Goal: Find specific page/section: Find specific page/section

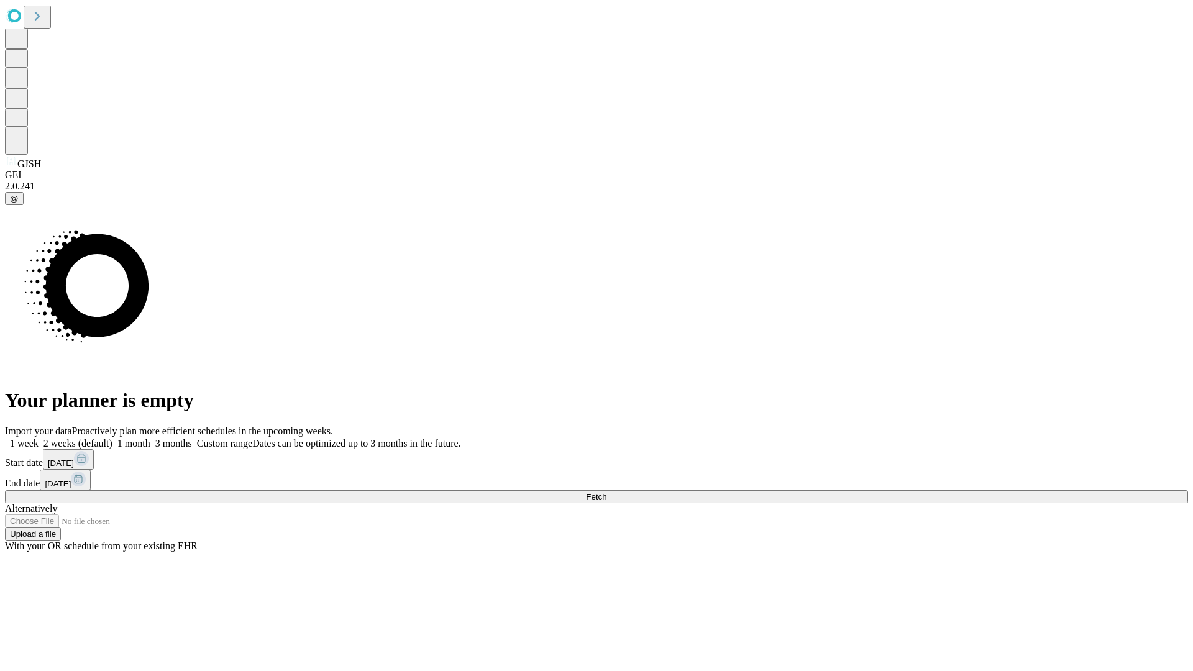
click at [606, 492] on span "Fetch" at bounding box center [596, 496] width 21 height 9
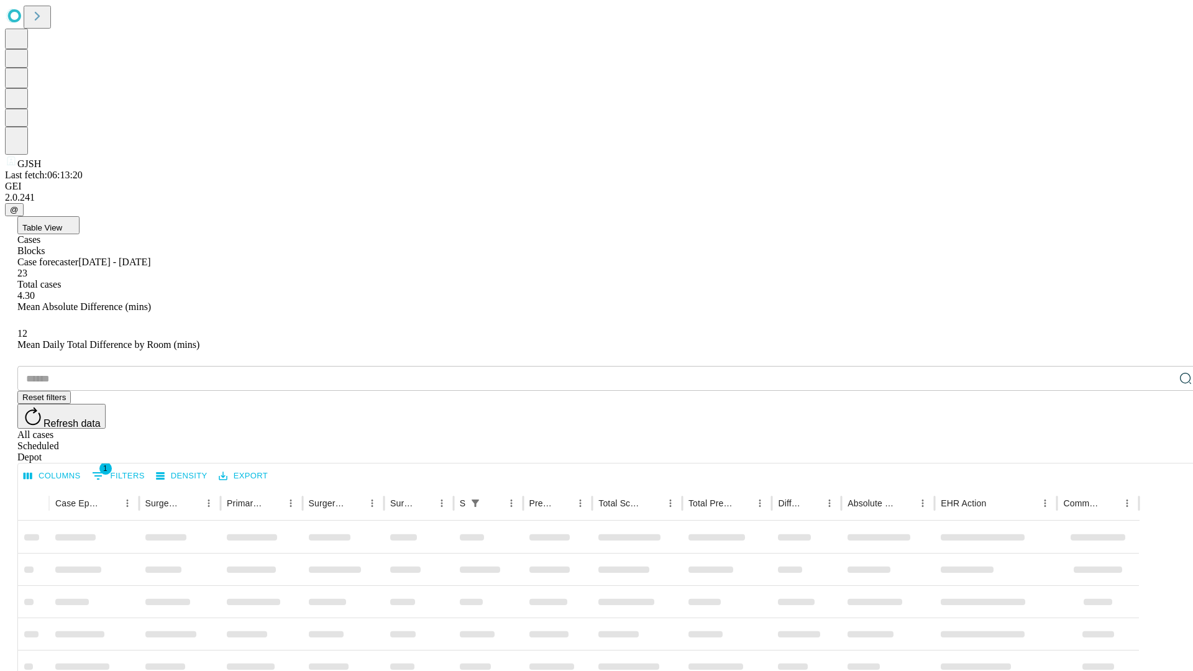
click at [1161, 452] on div "Depot" at bounding box center [608, 457] width 1183 height 11
